Goal: Information Seeking & Learning: Learn about a topic

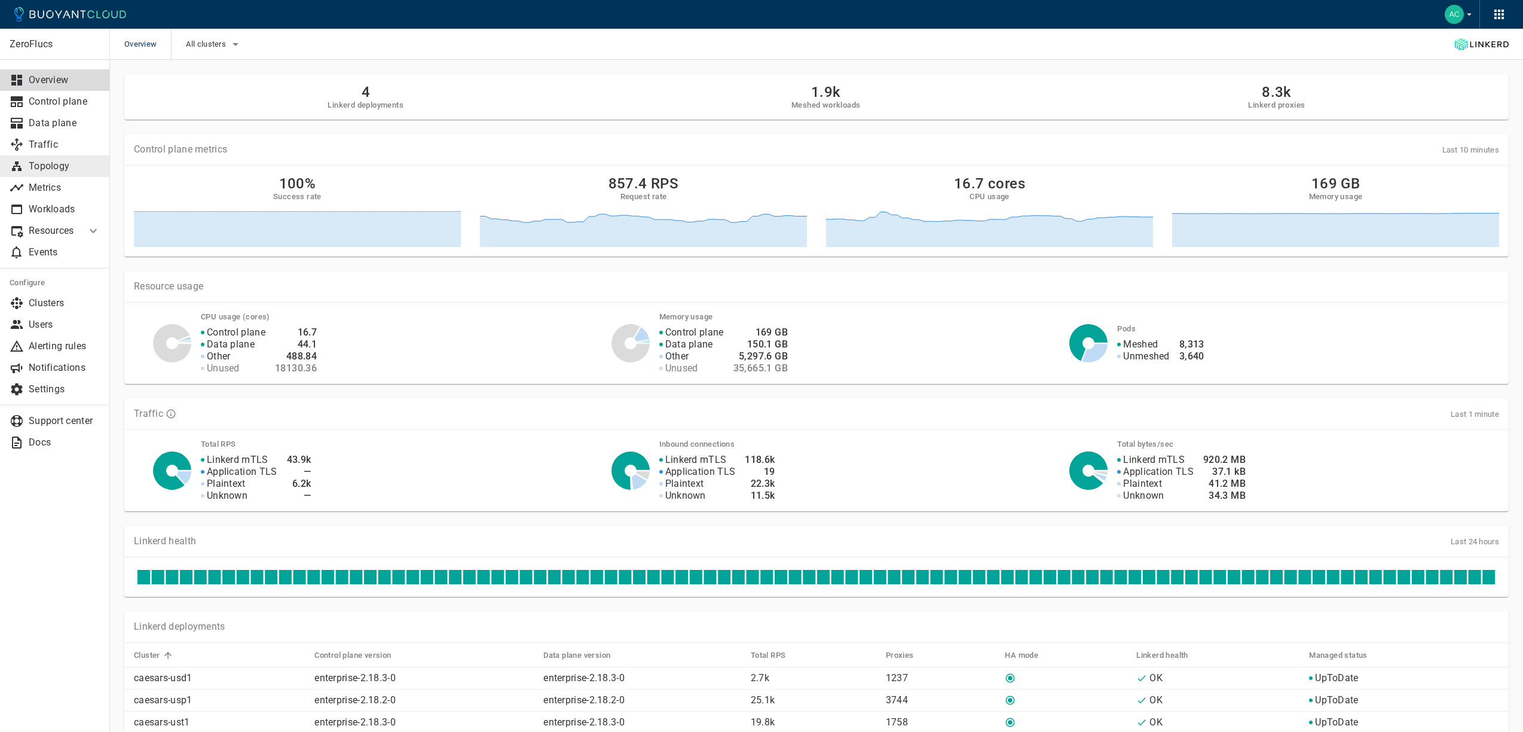
click at [55, 157] on link "Topology" at bounding box center [55, 166] width 110 height 22
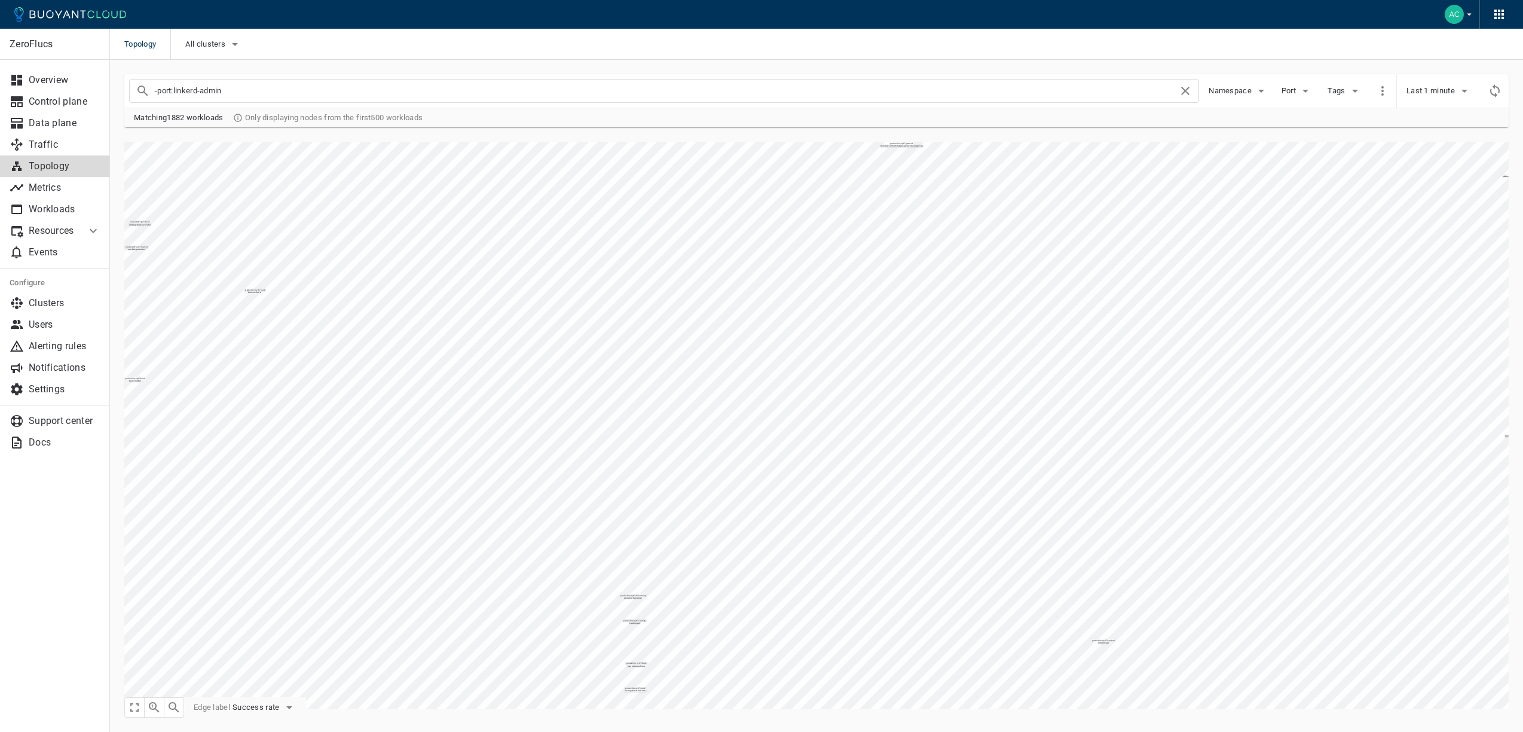
click at [240, 94] on input "-port:linkerd-admin" at bounding box center [666, 90] width 1023 height 17
type input "model-query-pricing"
checkbox input "false"
type input "model-query-pricing"
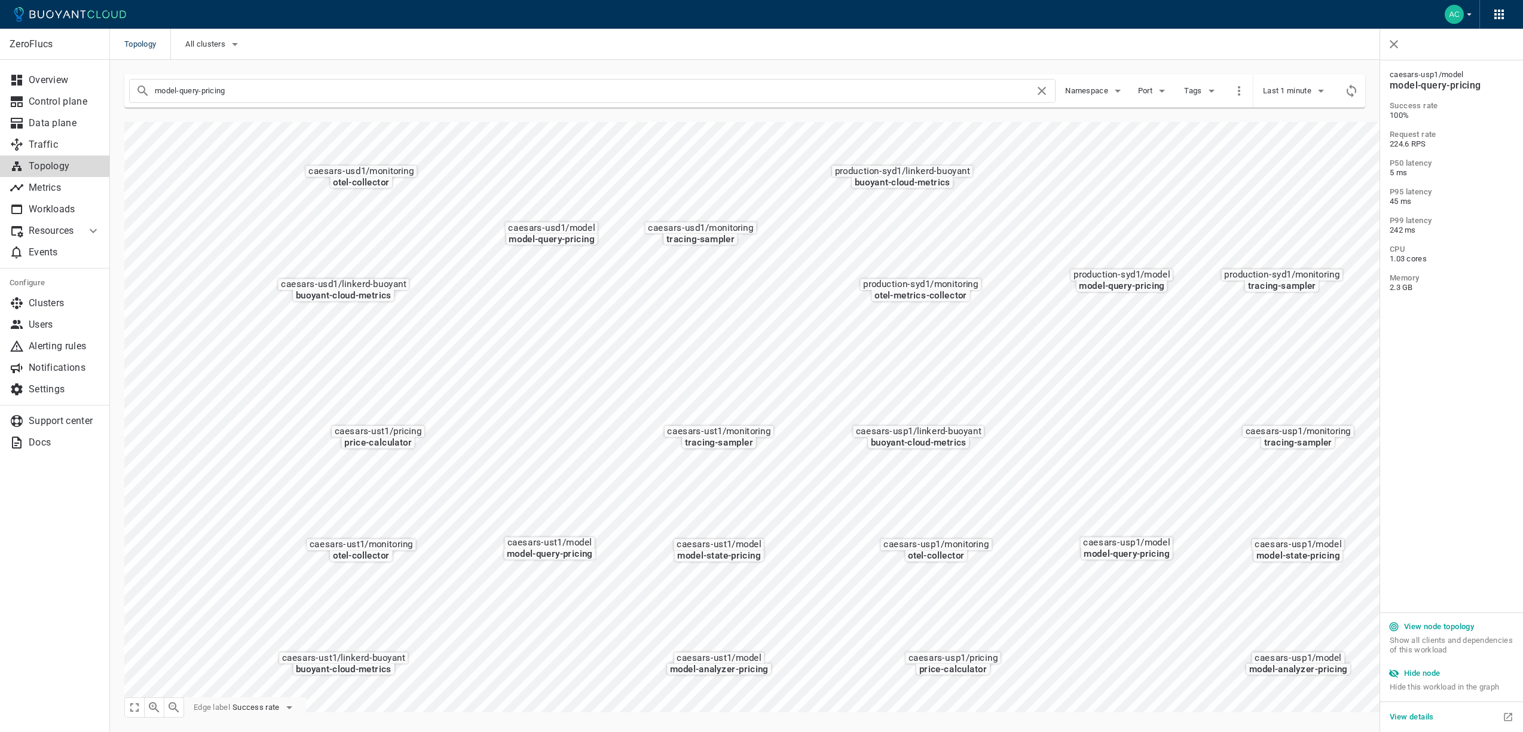
click at [292, 702] on icon "button" at bounding box center [289, 707] width 14 height 14
click at [270, 686] on li "Request rate" at bounding box center [282, 685] width 96 height 22
click at [1423, 708] on button "View details" at bounding box center [1412, 717] width 54 height 18
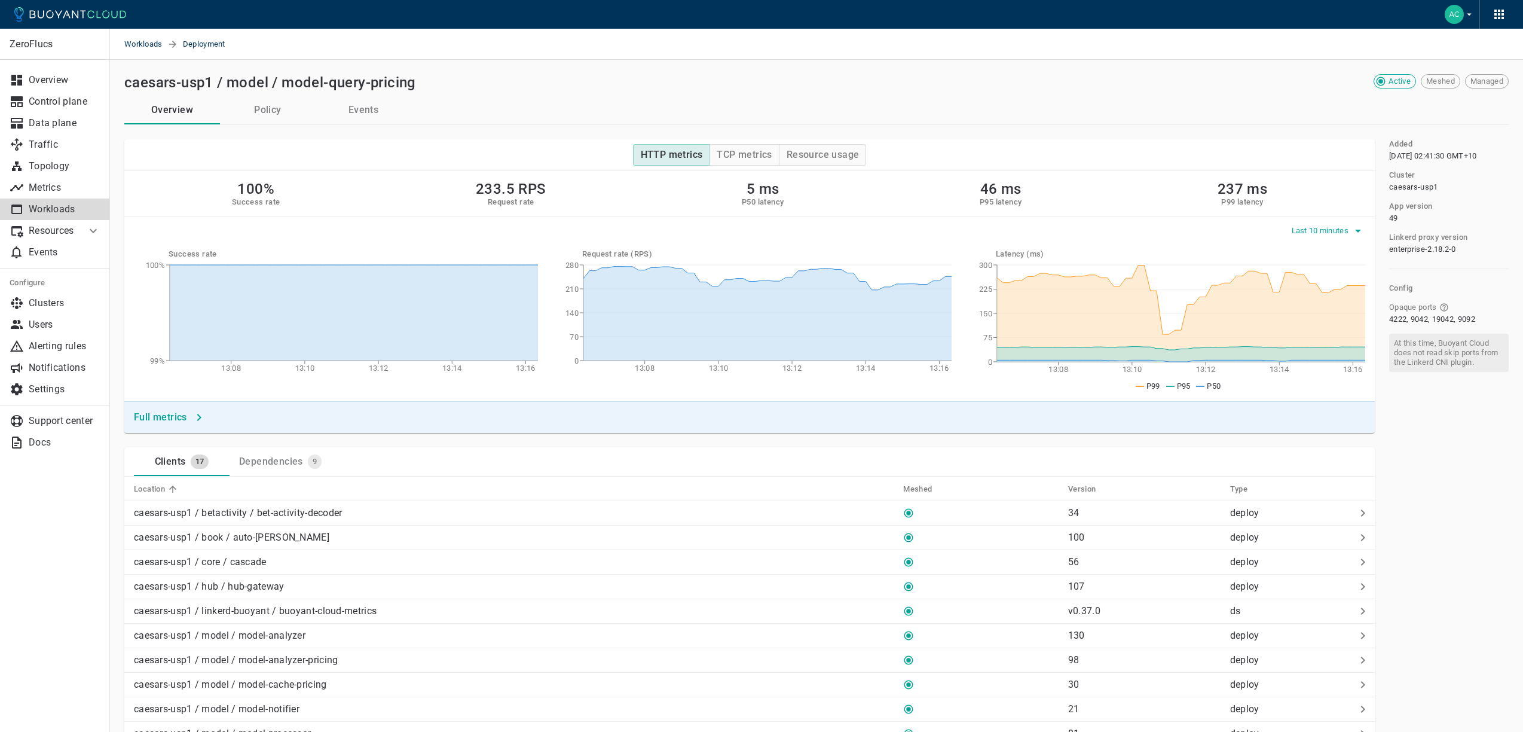
click at [1347, 222] on button "Last 10 minutes" at bounding box center [1329, 231] width 74 height 18
click at [1334, 294] on li "Last 6 hours" at bounding box center [1335, 298] width 90 height 22
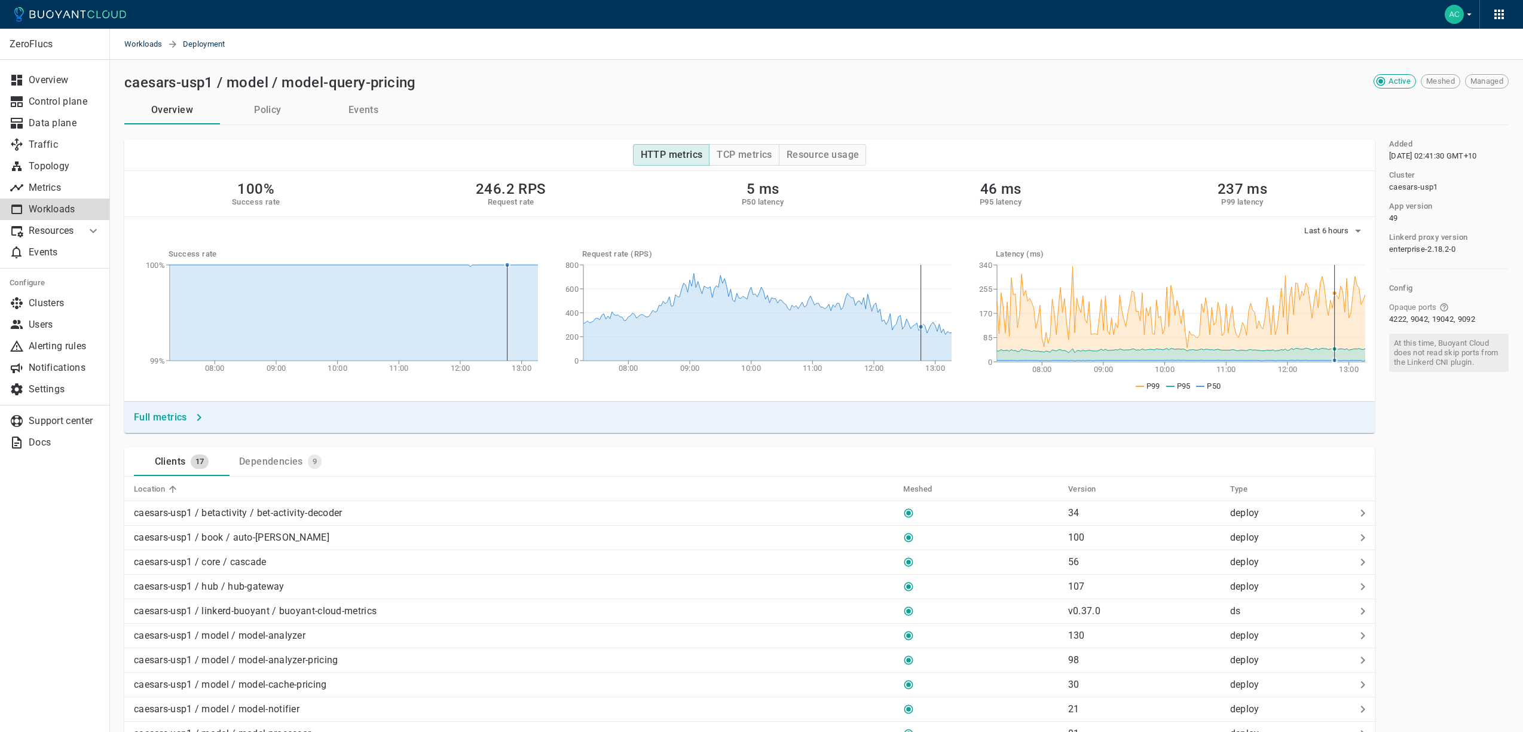
click at [1335, 348] on circle at bounding box center [1334, 349] width 5 height 5
click at [1330, 234] on div "100% Success rate 246.2 RPS Request rate 5 ms P50 latency 46 ms P95 latency 237…" at bounding box center [749, 286] width 1250 height 230
click at [1328, 232] on span "Last 6 hours" at bounding box center [1327, 231] width 47 height 10
drag, startPoint x: 675, startPoint y: 411, endPoint x: 513, endPoint y: 405, distance: 162.7
click at [644, 408] on div at bounding box center [761, 366] width 1523 height 732
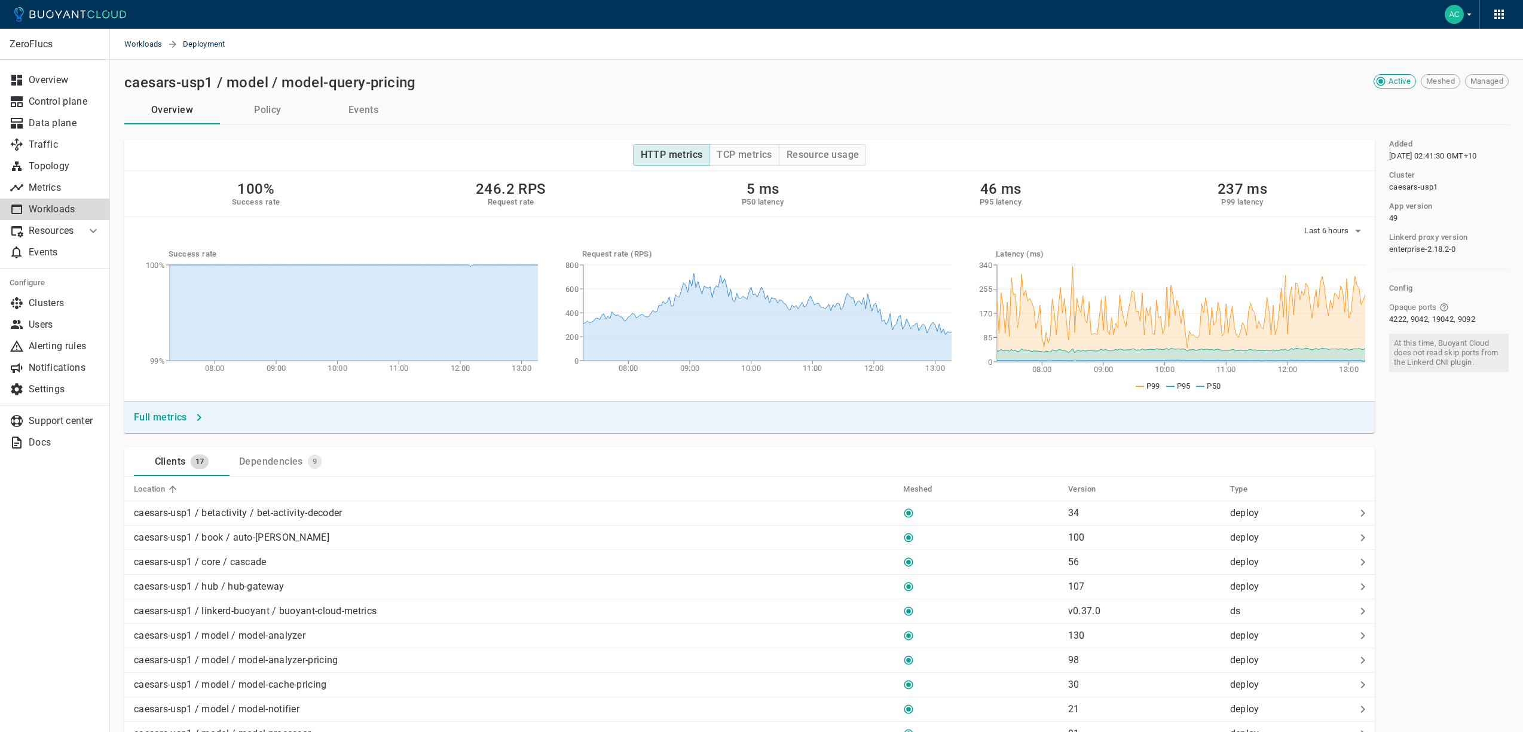
drag, startPoint x: 425, startPoint y: 409, endPoint x: 420, endPoint y: 414, distance: 6.8
click at [425, 409] on div "Full metrics" at bounding box center [749, 417] width 1250 height 32
click at [420, 414] on div "Full metrics" at bounding box center [749, 417] width 1250 height 32
click at [188, 422] on button "Full metrics" at bounding box center [168, 417] width 79 height 22
